Goal: Transaction & Acquisition: Purchase product/service

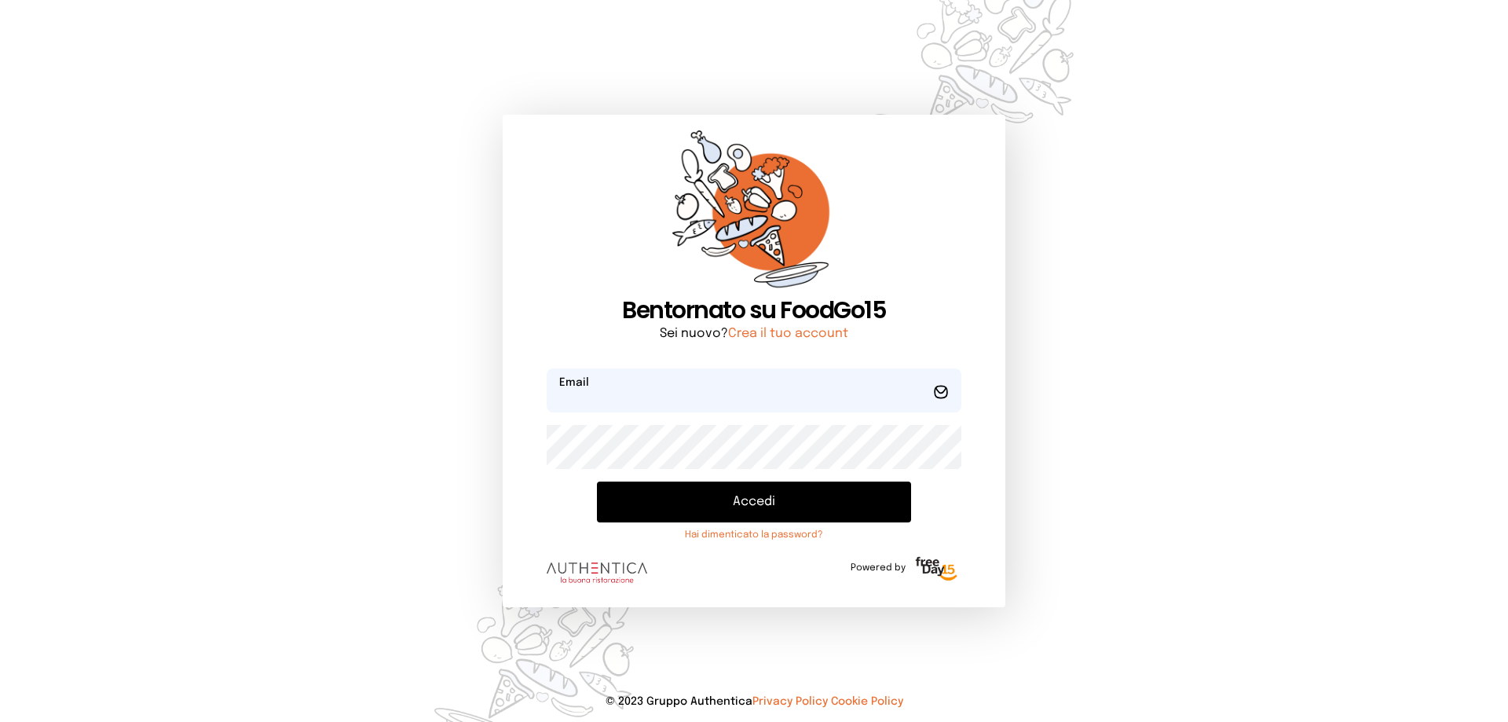
type input "**********"
click at [783, 505] on button "Accedi" at bounding box center [754, 501] width 314 height 41
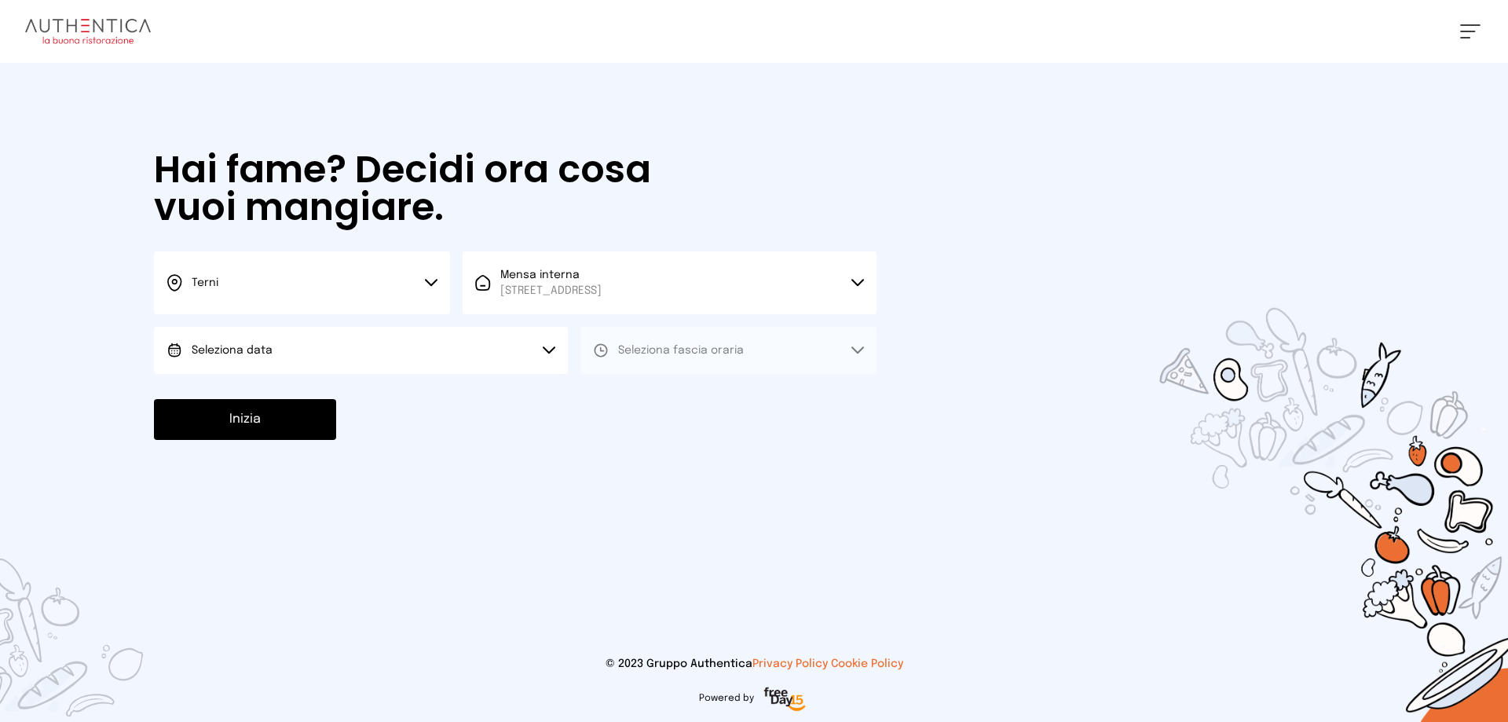
click at [280, 346] on button "Seleziona data" at bounding box center [361, 350] width 414 height 47
click at [228, 396] on span "[DATE], [DATE]" at bounding box center [230, 394] width 77 height 16
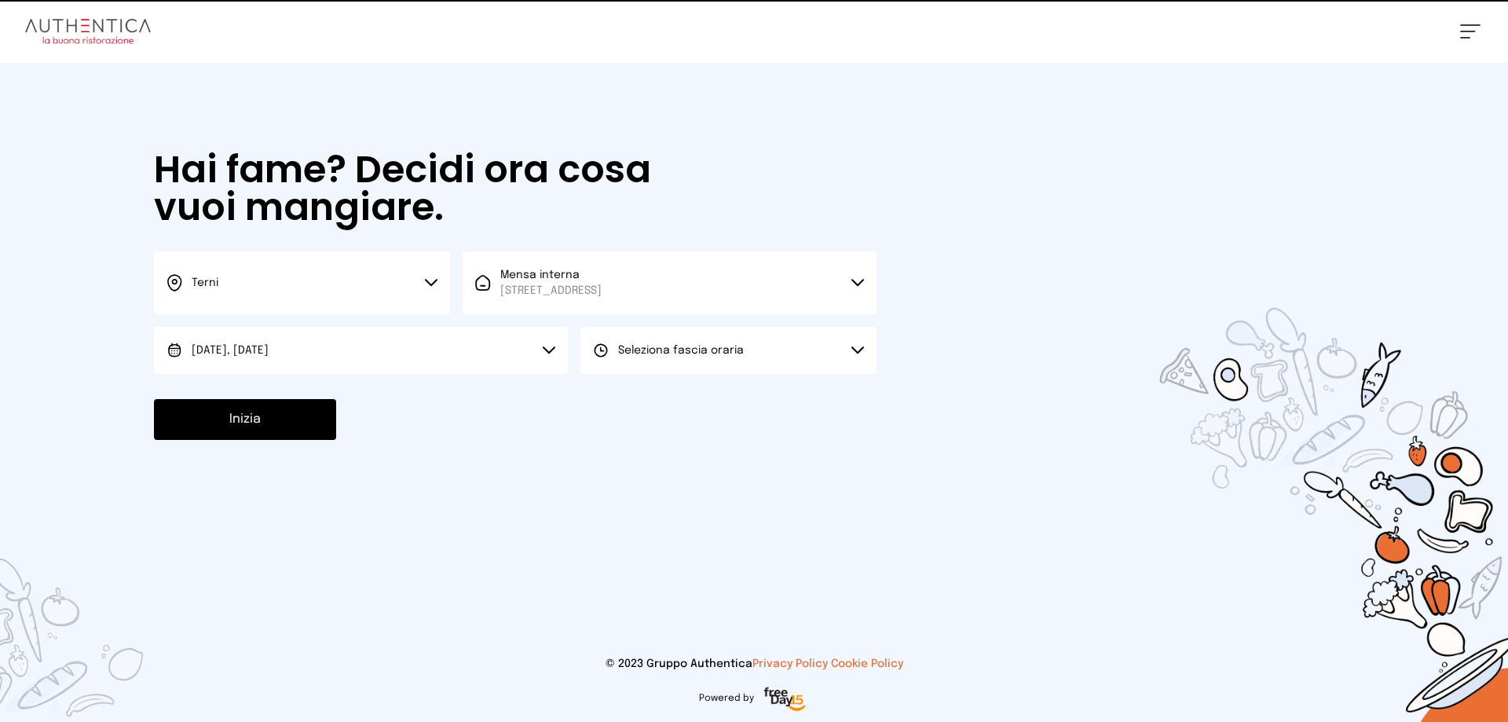
click at [623, 344] on span "Seleziona fascia oraria" at bounding box center [681, 350] width 126 height 16
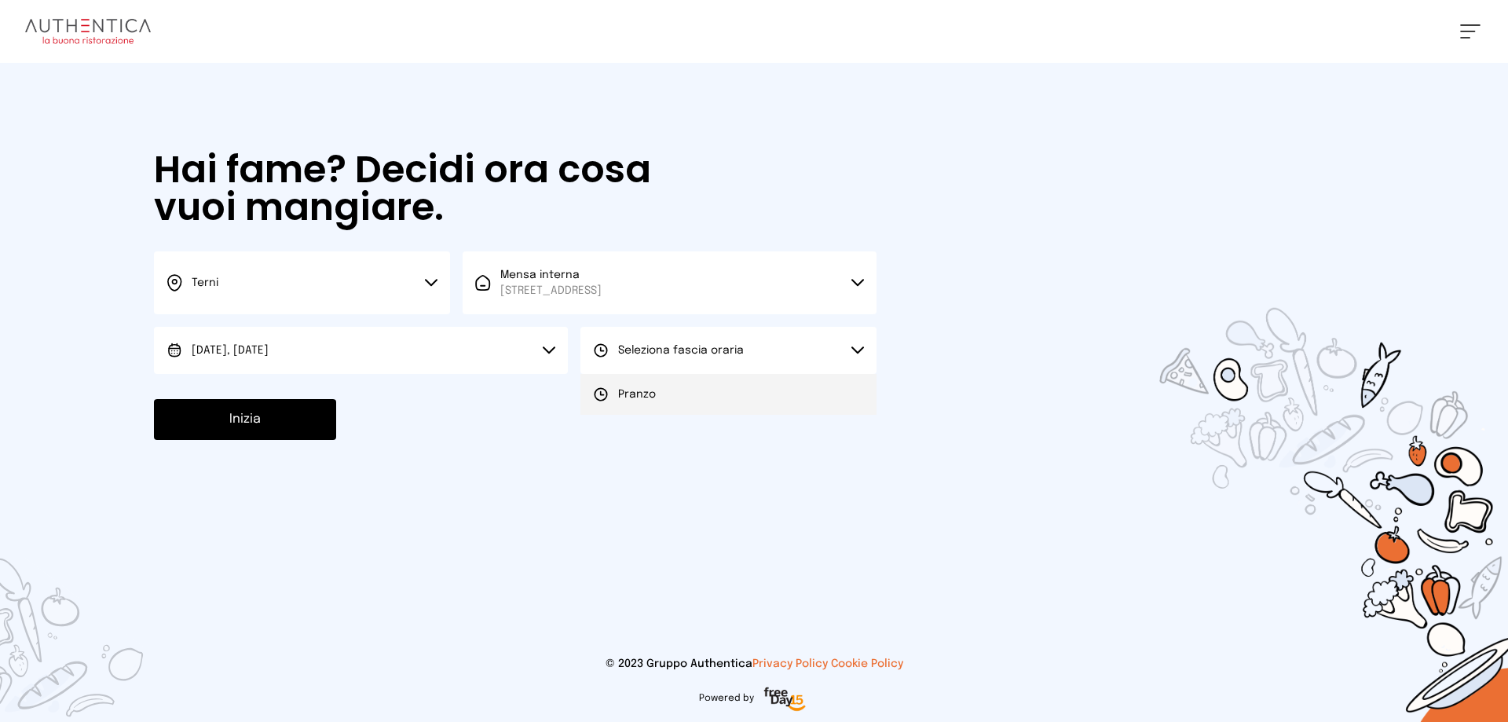
click at [634, 390] on span "Pranzo" at bounding box center [637, 394] width 38 height 16
click at [303, 412] on button "Inizia" at bounding box center [245, 419] width 182 height 41
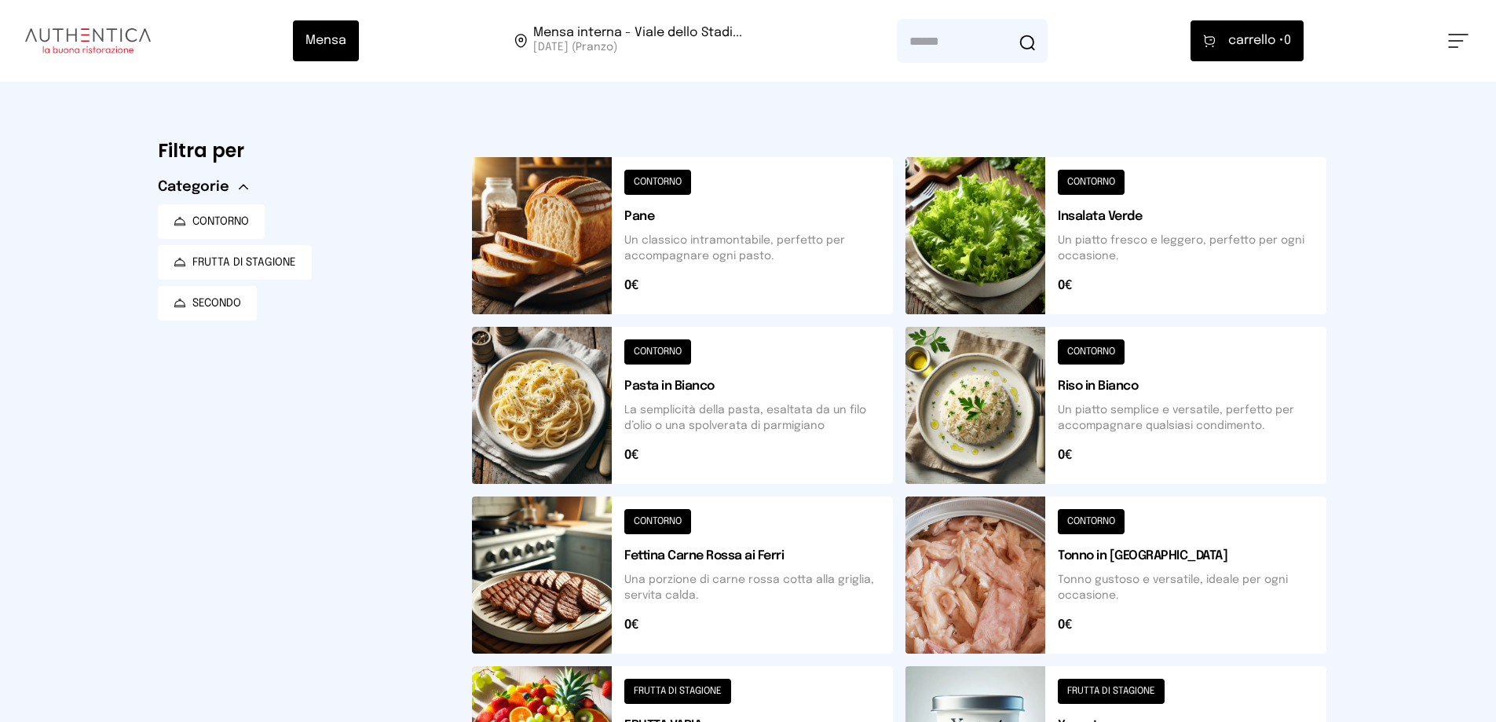
scroll to position [532, 0]
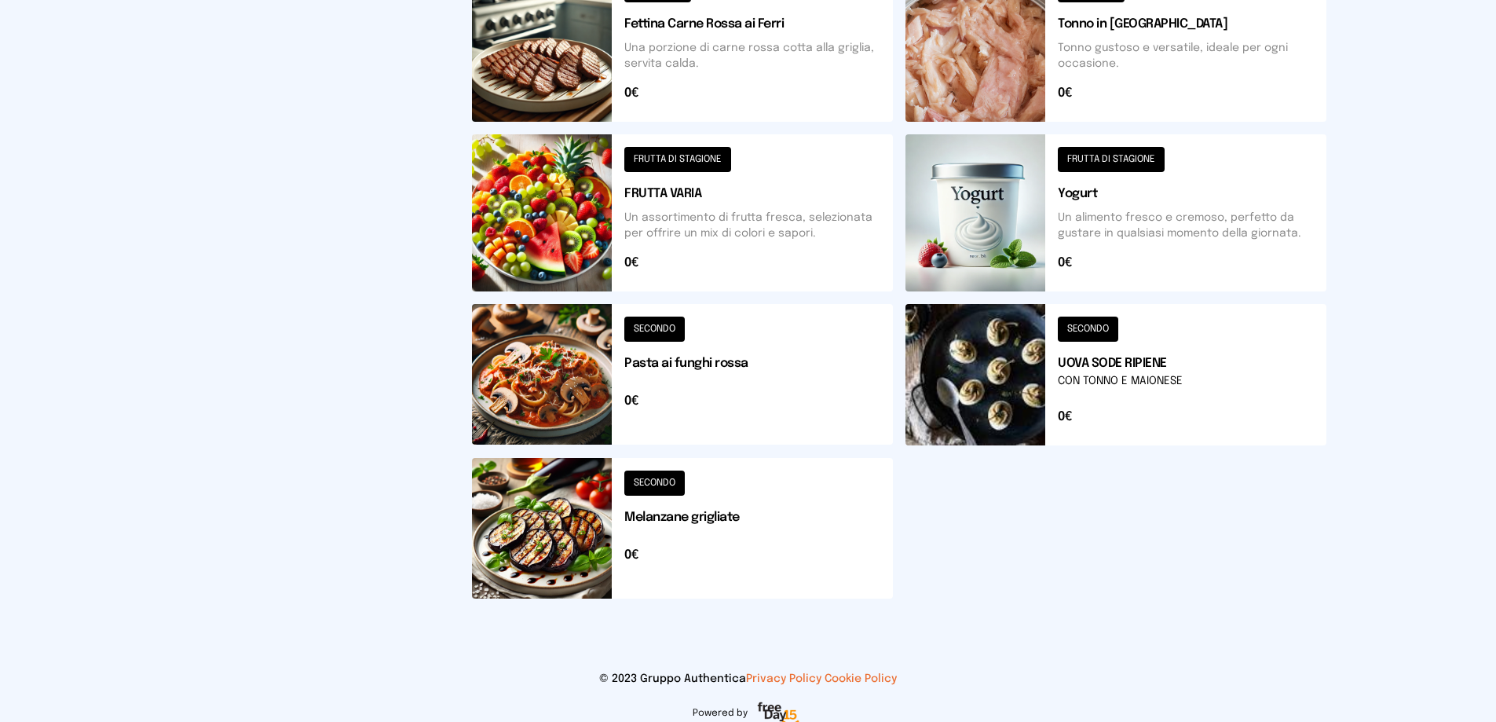
click at [569, 232] on button at bounding box center [682, 212] width 421 height 157
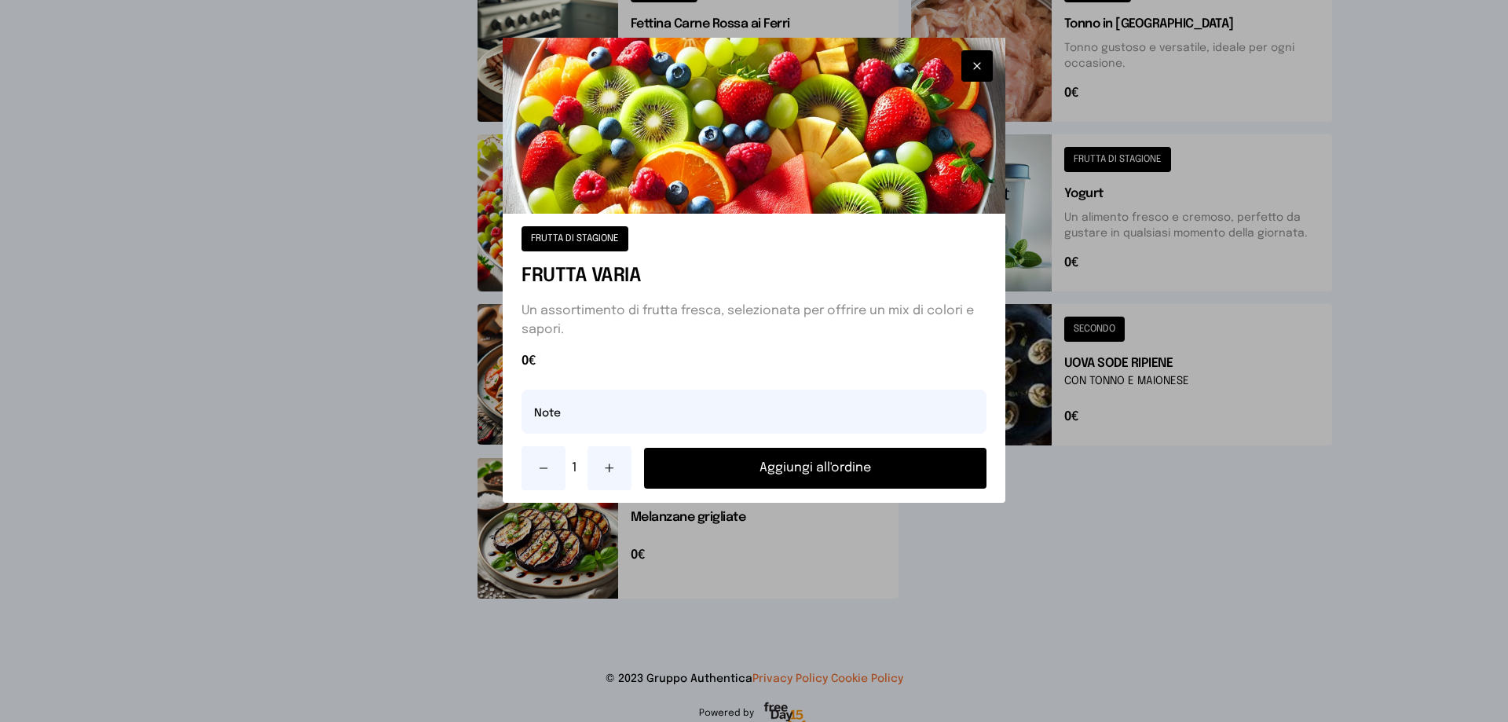
drag, startPoint x: 753, startPoint y: 465, endPoint x: 749, endPoint y: 457, distance: 8.8
click at [750, 458] on button "Aggiungi all'ordine" at bounding box center [815, 468] width 342 height 41
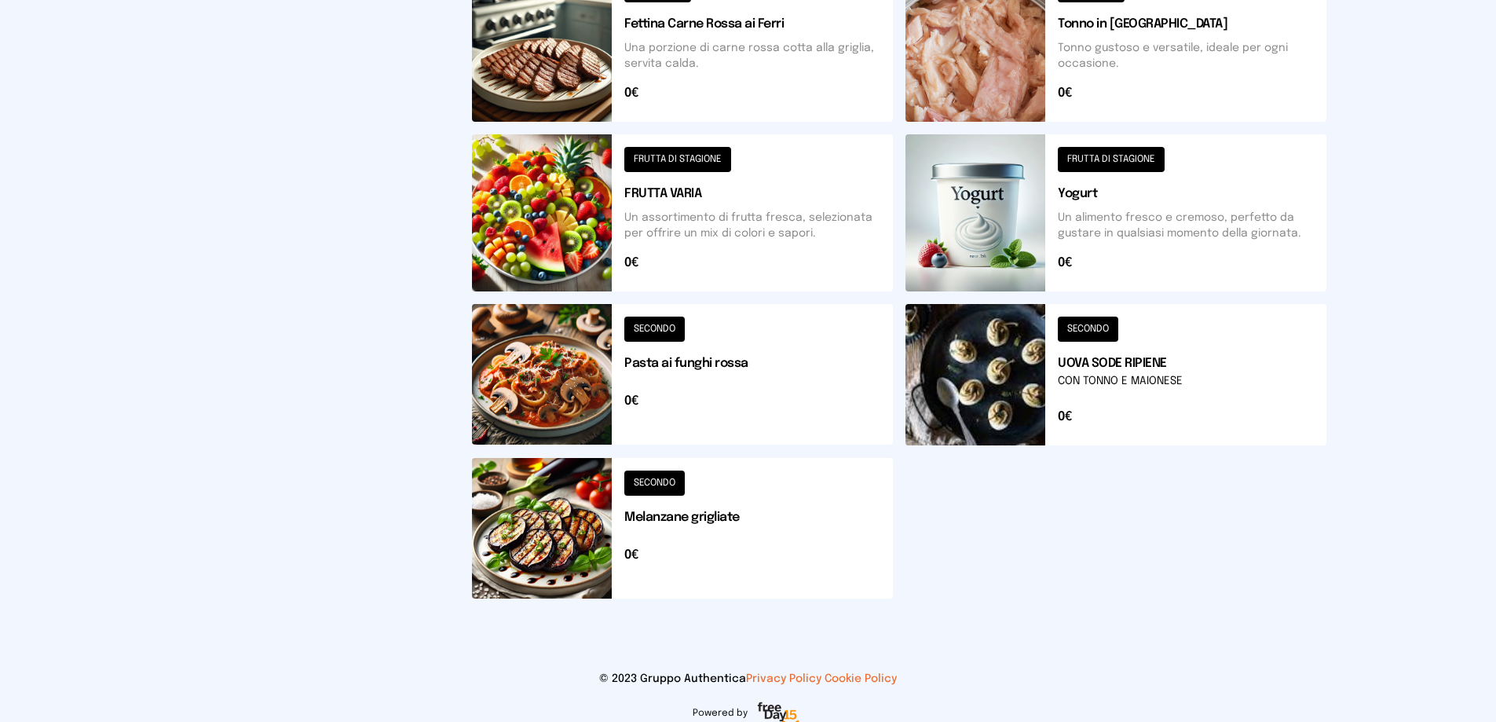
click at [1005, 236] on button at bounding box center [1116, 212] width 421 height 157
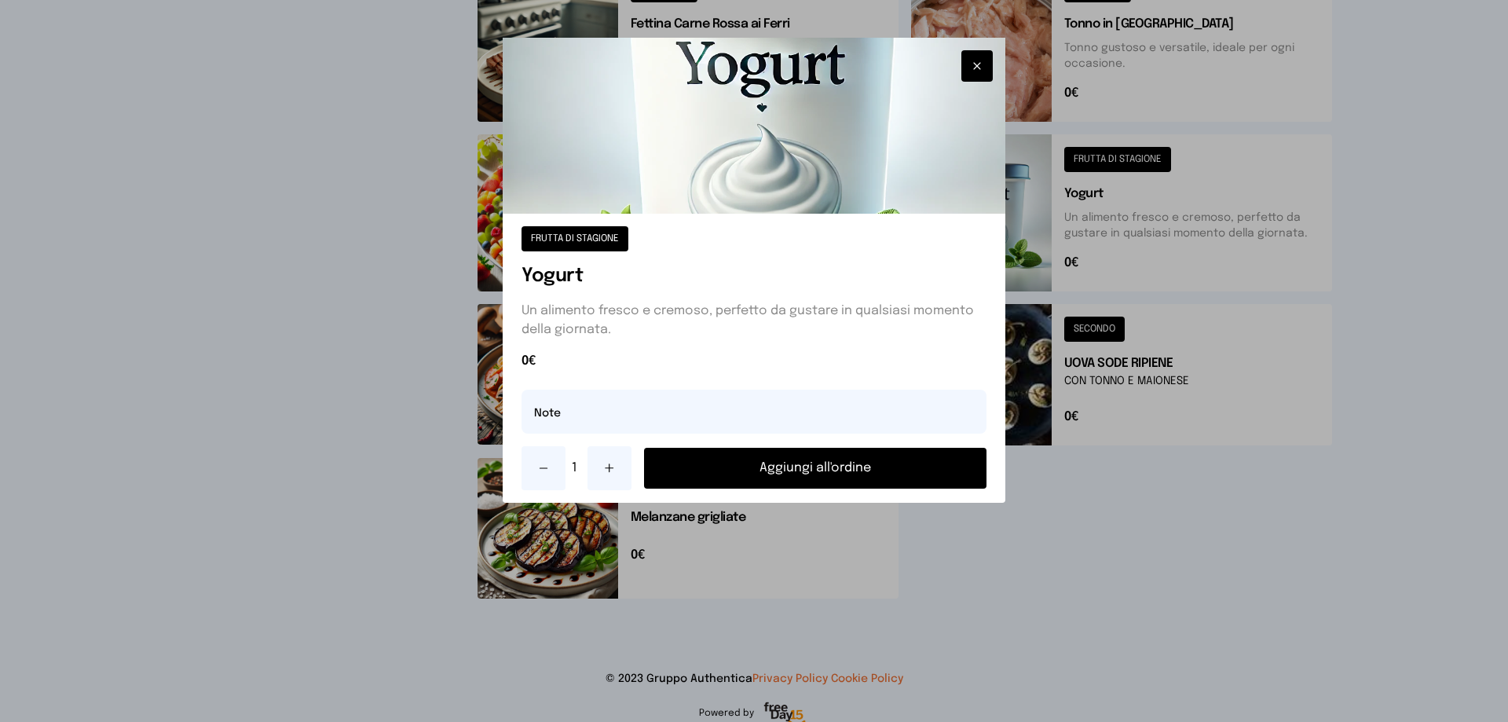
click at [826, 464] on button "Aggiungi all'ordine" at bounding box center [815, 468] width 342 height 41
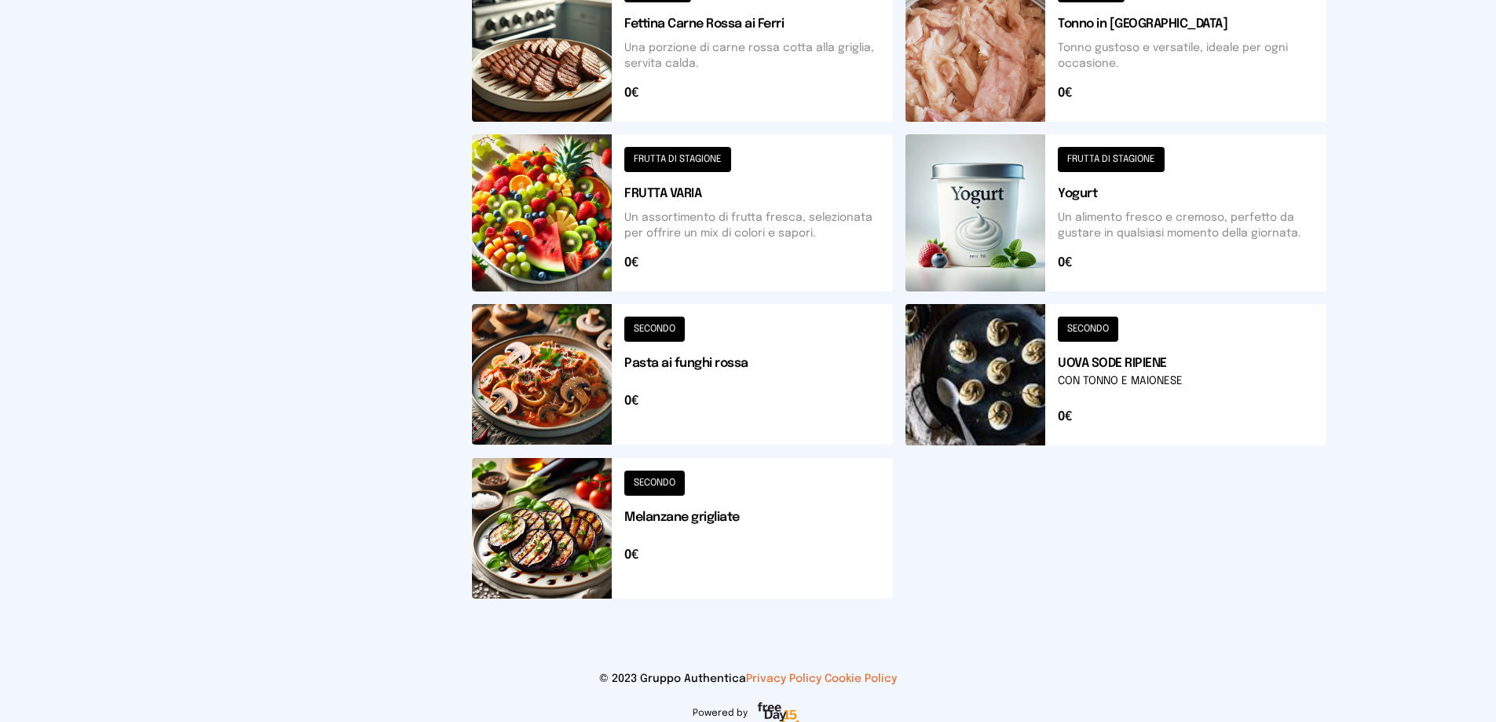
scroll to position [218, 0]
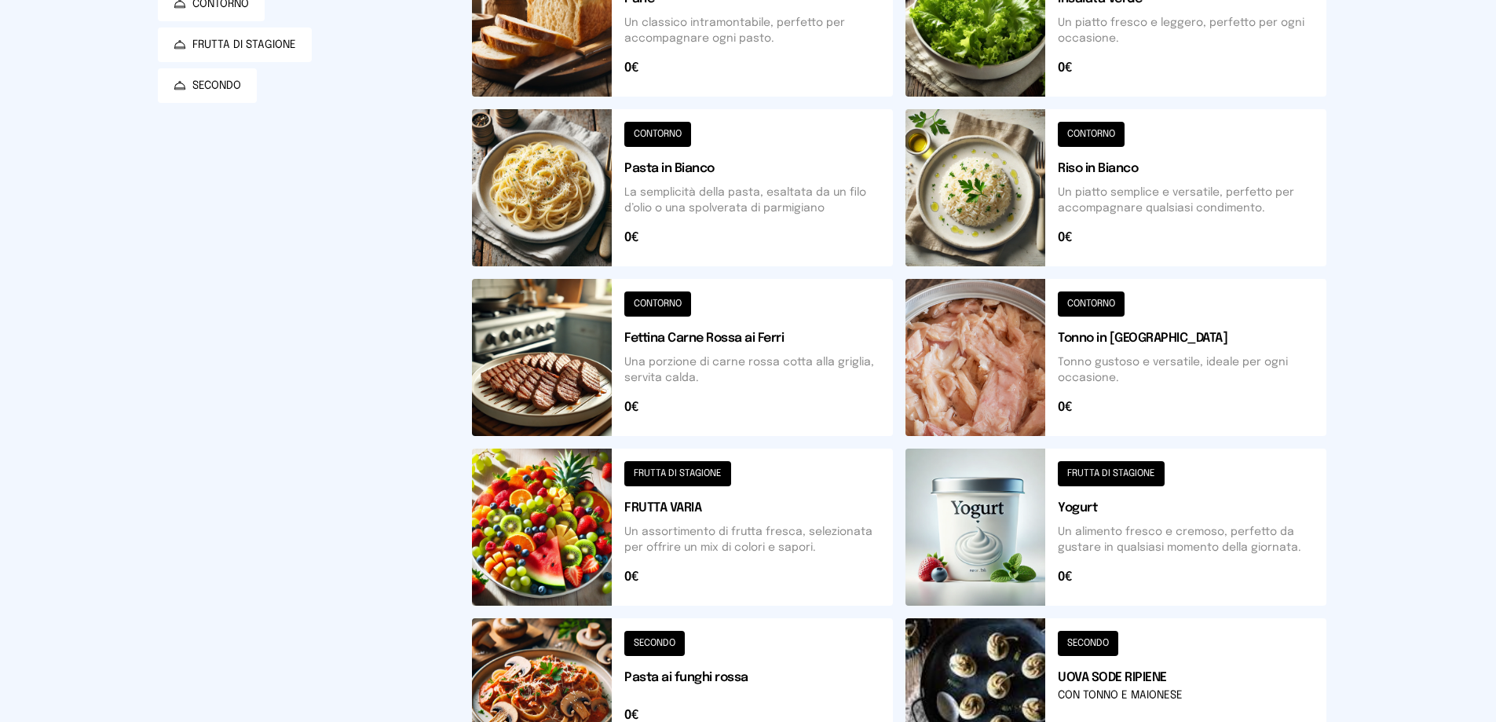
click at [946, 226] on button at bounding box center [1116, 187] width 421 height 157
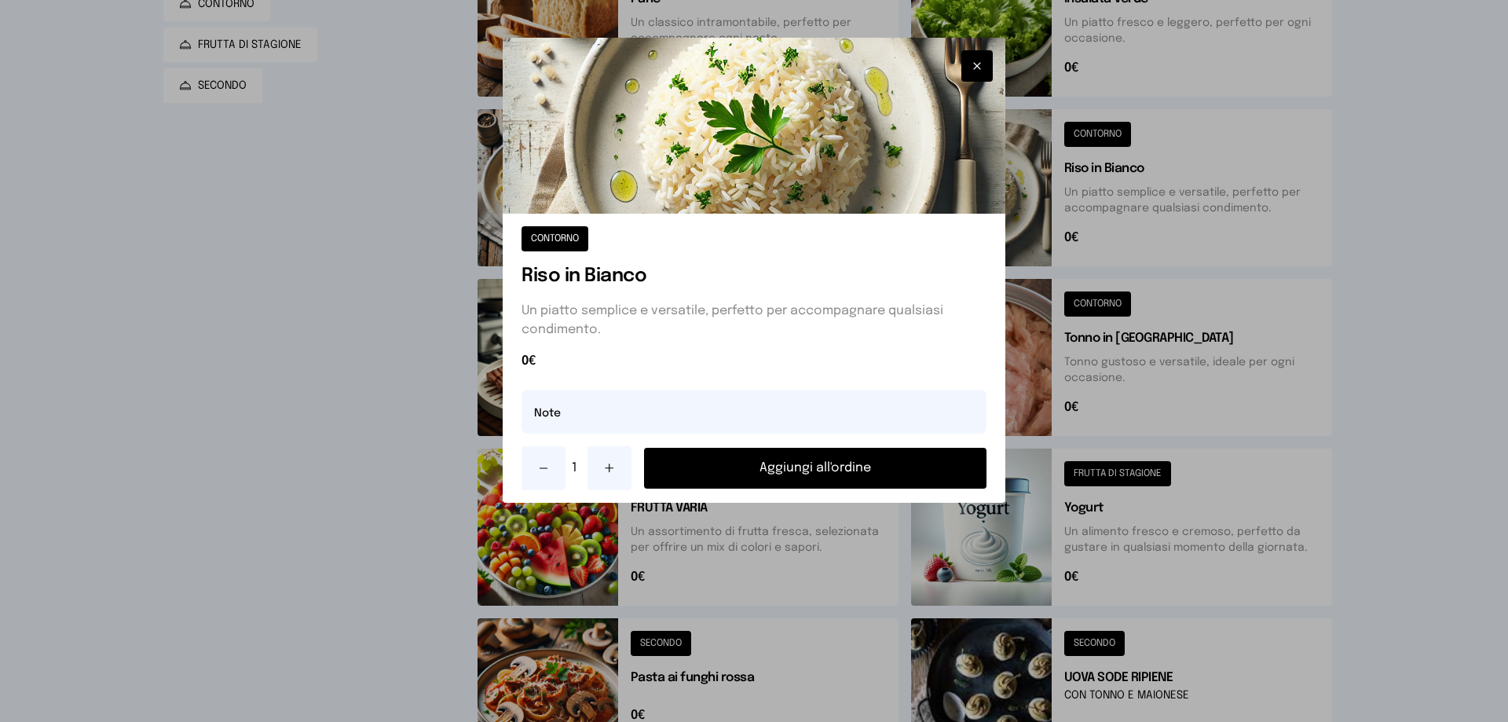
click at [804, 474] on button "Aggiungi all'ordine" at bounding box center [815, 468] width 342 height 41
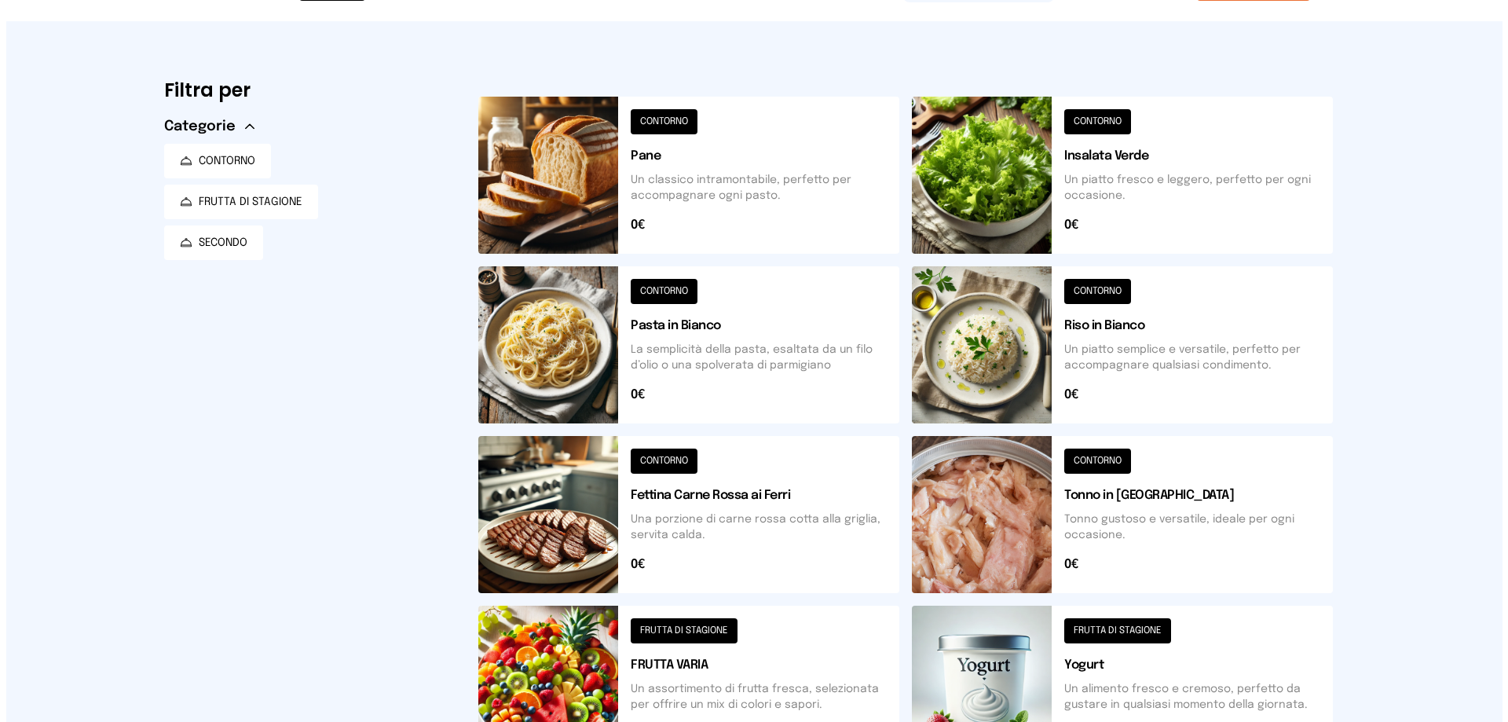
scroll to position [0, 0]
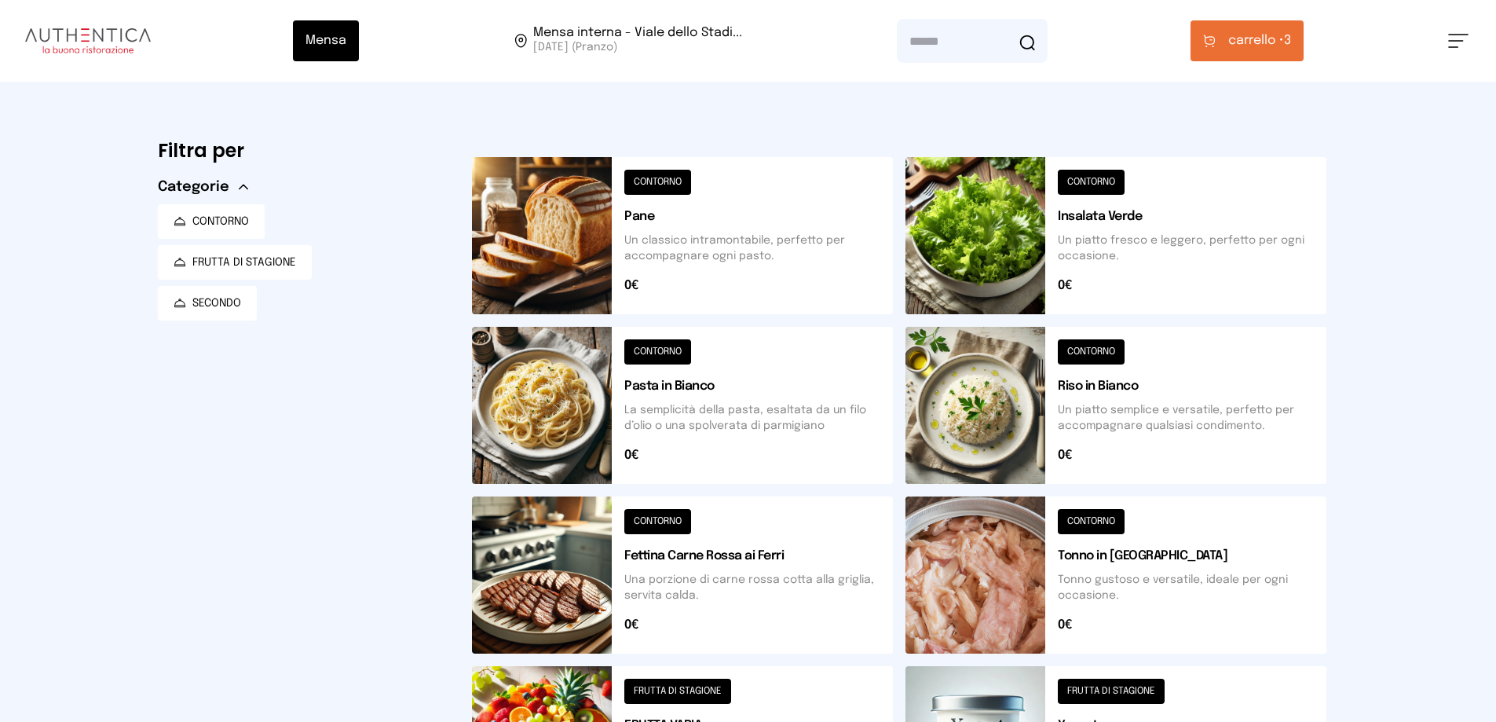
click at [942, 590] on button at bounding box center [1116, 574] width 421 height 157
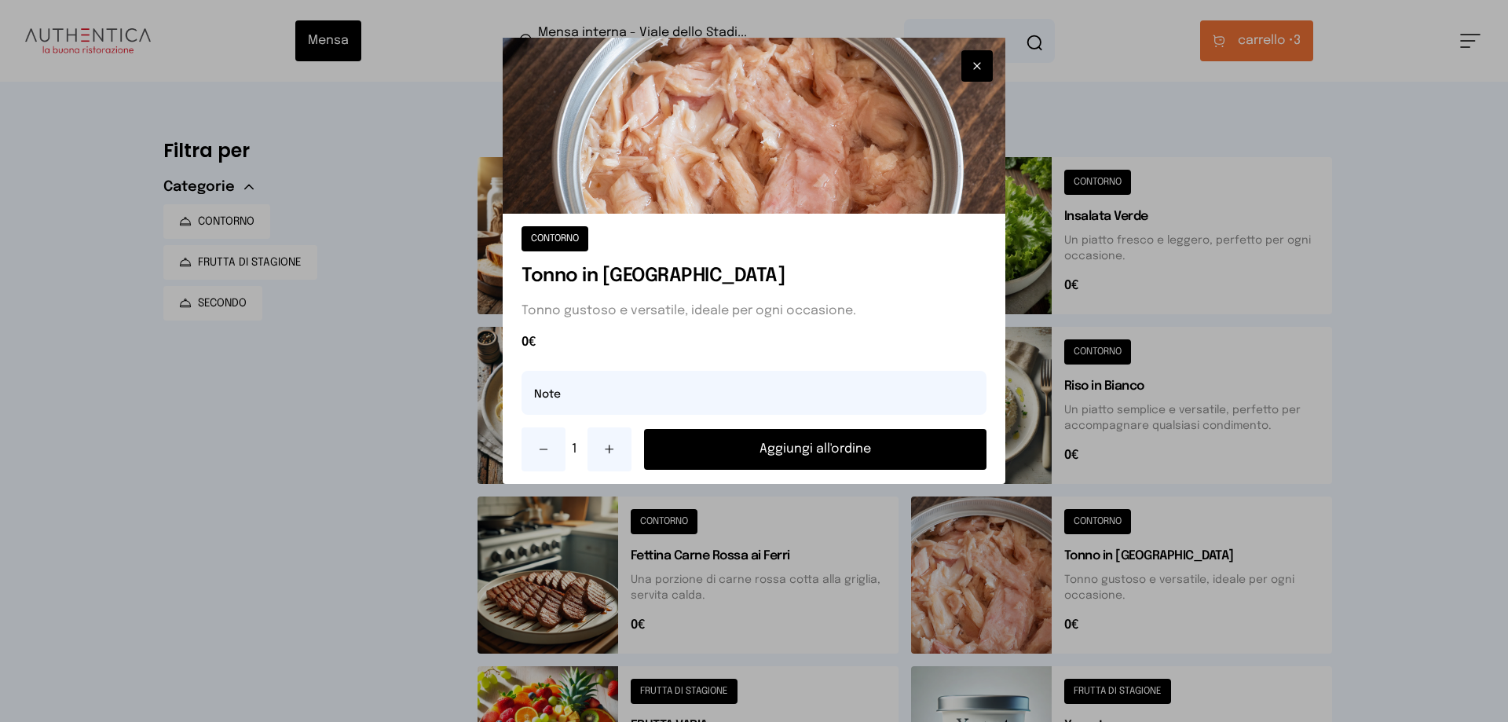
click at [888, 457] on button "Aggiungi all'ordine" at bounding box center [815, 449] width 342 height 41
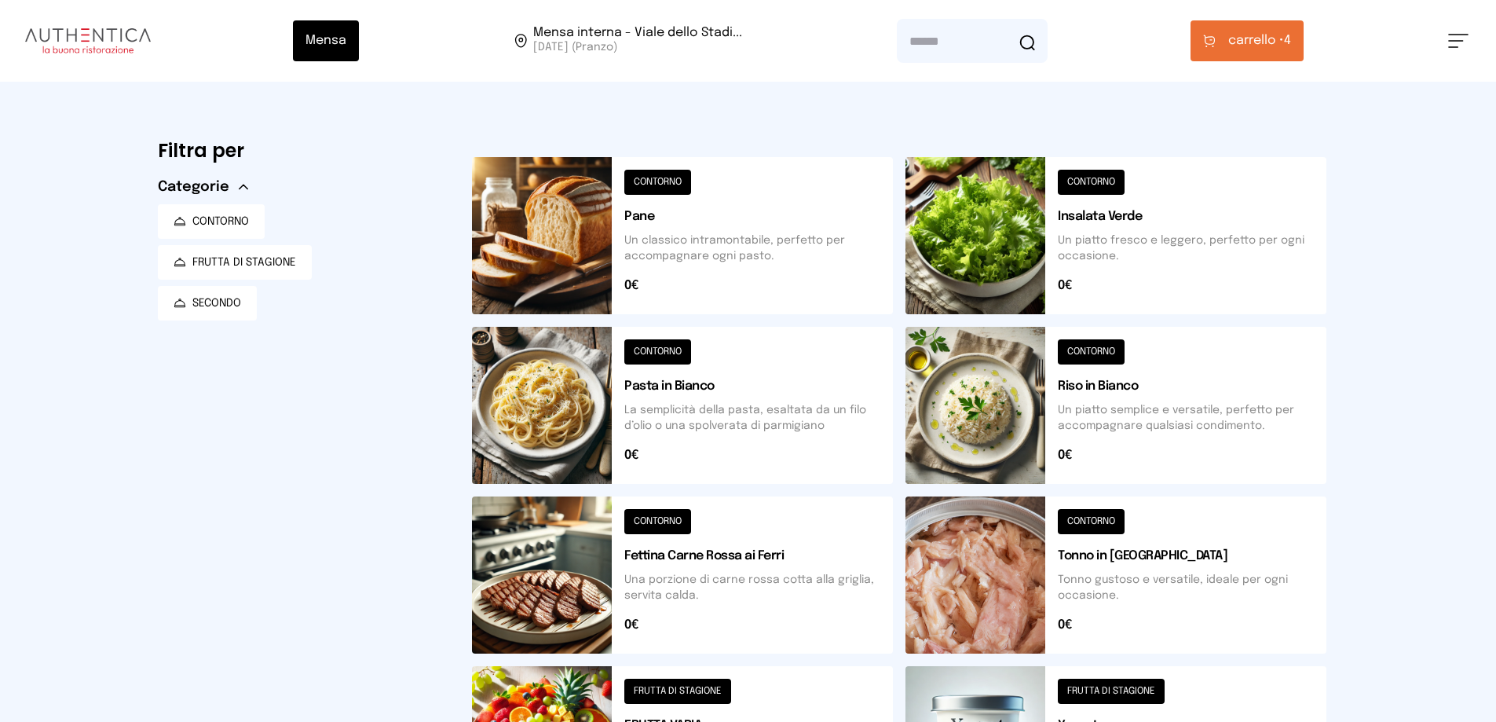
click at [1240, 42] on span "carrello •" at bounding box center [1256, 40] width 56 height 19
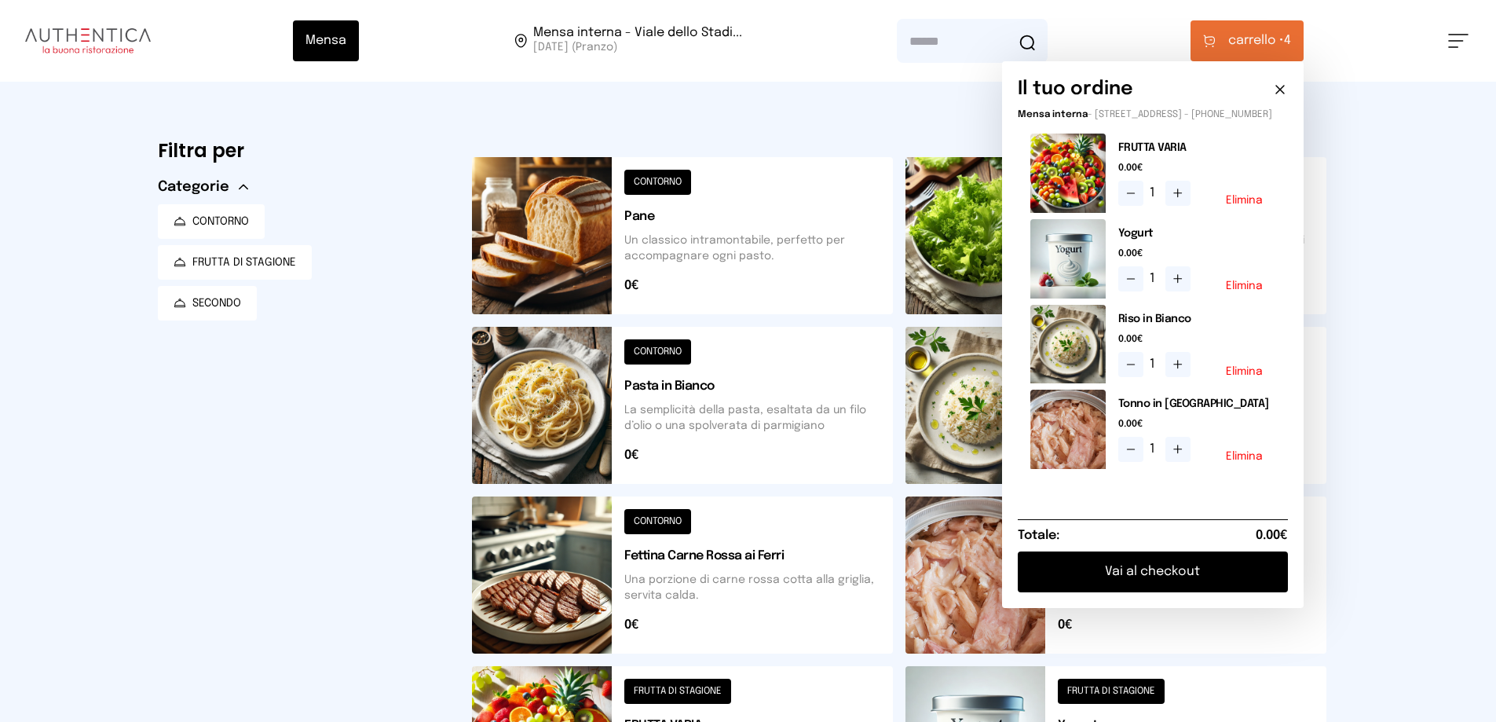
click at [1102, 576] on button "Vai al checkout" at bounding box center [1153, 571] width 270 height 41
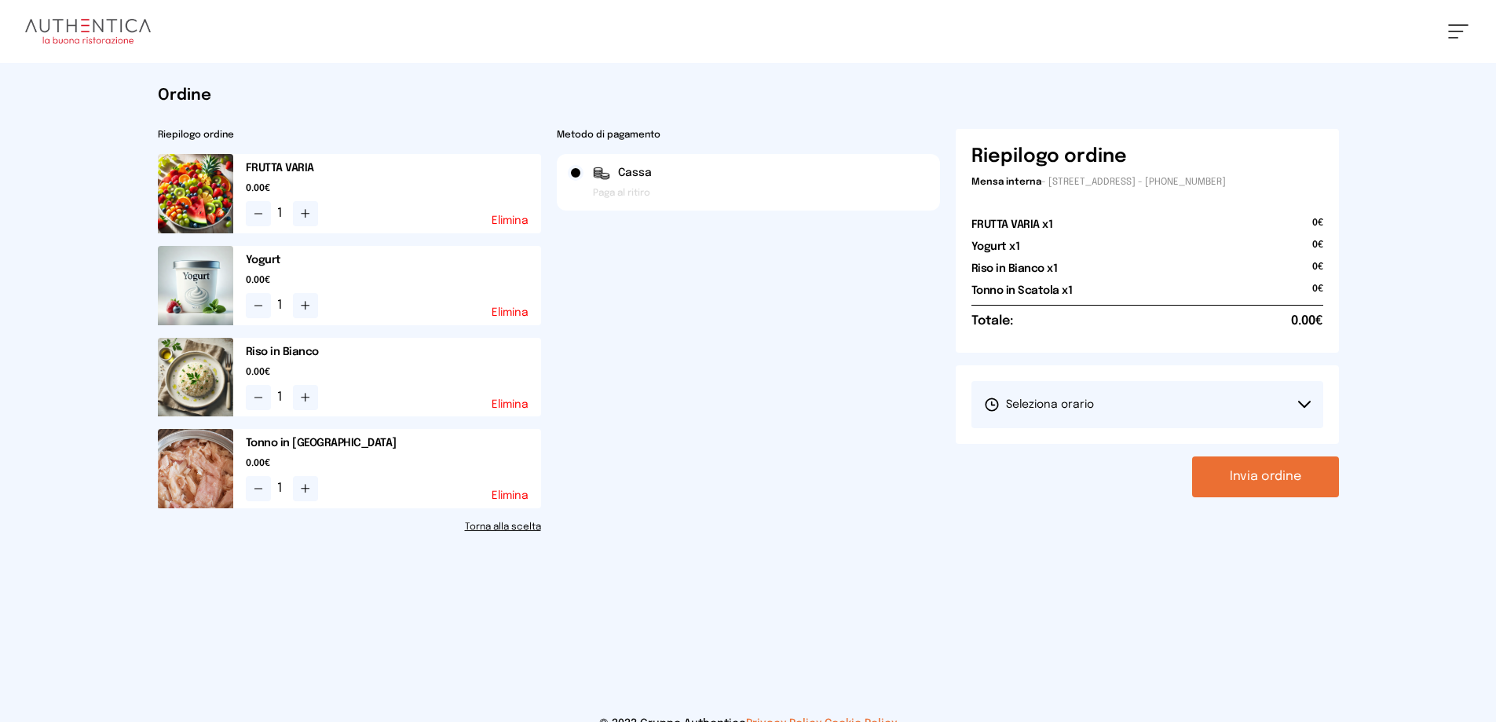
click at [1056, 401] on span "Seleziona orario" at bounding box center [1039, 405] width 110 height 16
click at [1034, 407] on span "Seleziona orario" at bounding box center [1039, 405] width 110 height 16
click at [1299, 402] on icon at bounding box center [1304, 403] width 11 height 5
click at [1083, 456] on span "1° Turno (13:00 - 15:00)" at bounding box center [1043, 449] width 119 height 16
click at [1229, 480] on button "Invia ordine" at bounding box center [1265, 476] width 147 height 41
